Goal: Navigation & Orientation: Find specific page/section

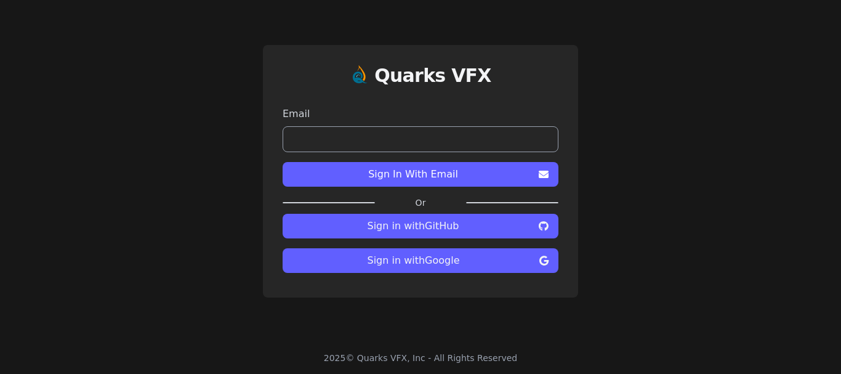
click at [441, 268] on button "Sign in with Google" at bounding box center [421, 260] width 276 height 25
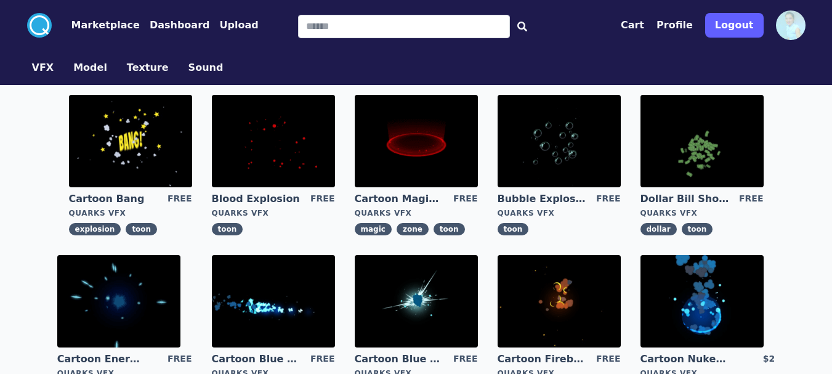
click at [402, 143] on img at bounding box center [416, 141] width 123 height 92
click at [353, 30] on input "Search" at bounding box center [404, 26] width 212 height 23
type input "*****"
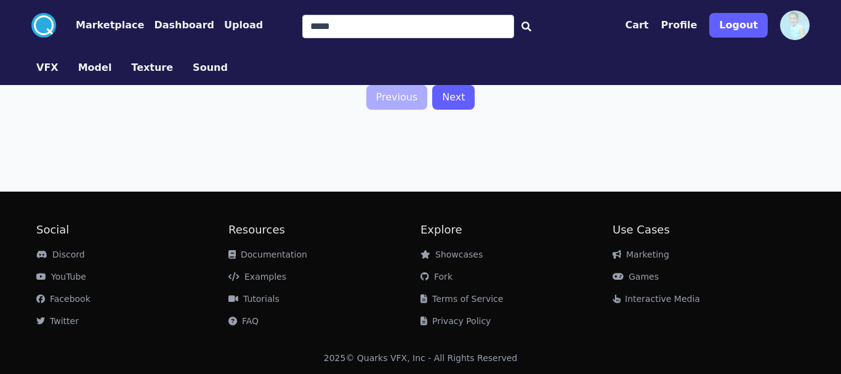
click at [453, 97] on link "Next" at bounding box center [453, 97] width 42 height 25
click at [400, 93] on link "Previous" at bounding box center [397, 97] width 62 height 25
click at [173, 30] on button "Dashboard" at bounding box center [184, 25] width 60 height 15
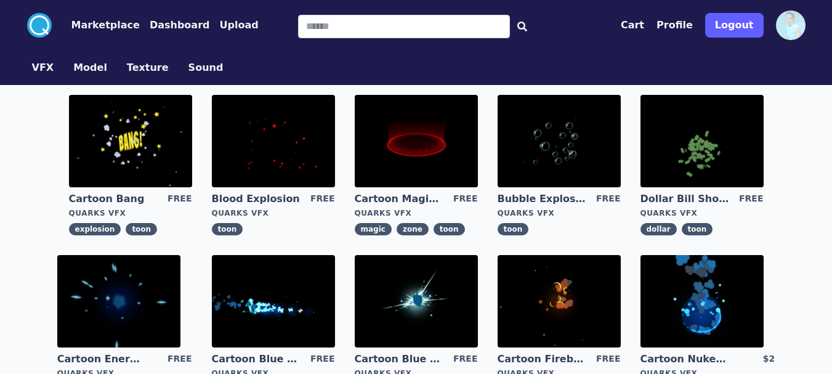
click at [79, 60] on button "Model" at bounding box center [90, 67] width 34 height 15
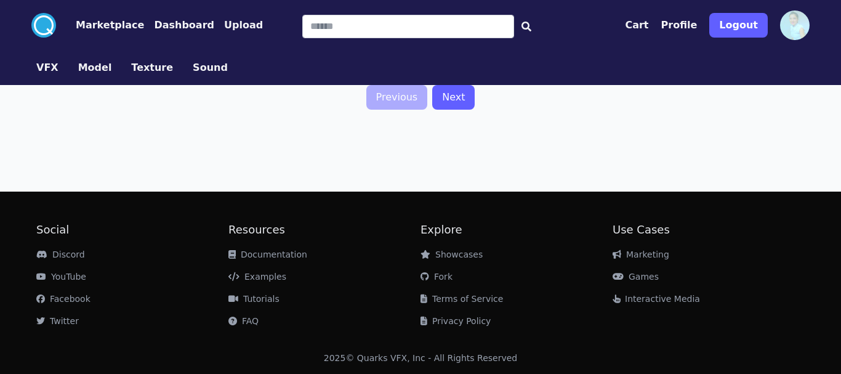
click at [52, 70] on button "VFX" at bounding box center [47, 67] width 22 height 15
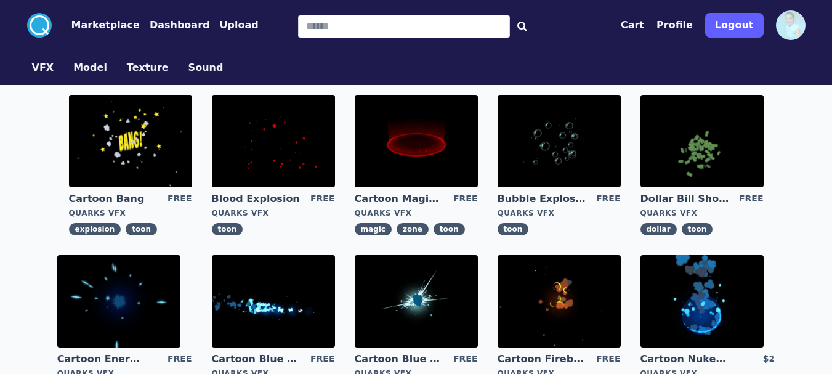
click at [730, 30] on button "Logout" at bounding box center [734, 25] width 58 height 25
